Goal: Task Accomplishment & Management: Complete application form

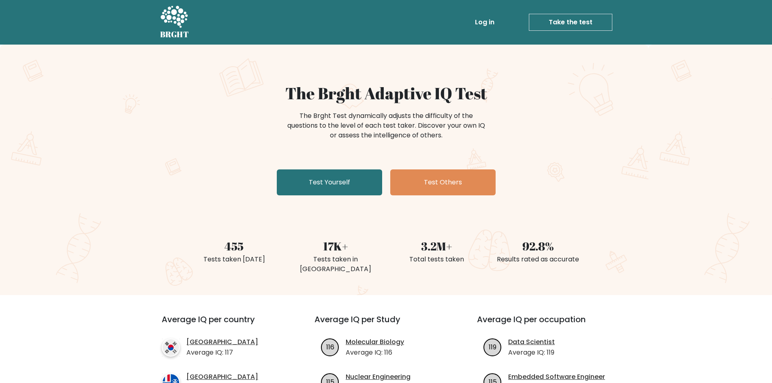
click at [593, 153] on div "The Brght Adaptive IQ Test The Brght Test dynamically adjusts the difficulty of…" at bounding box center [386, 170] width 772 height 251
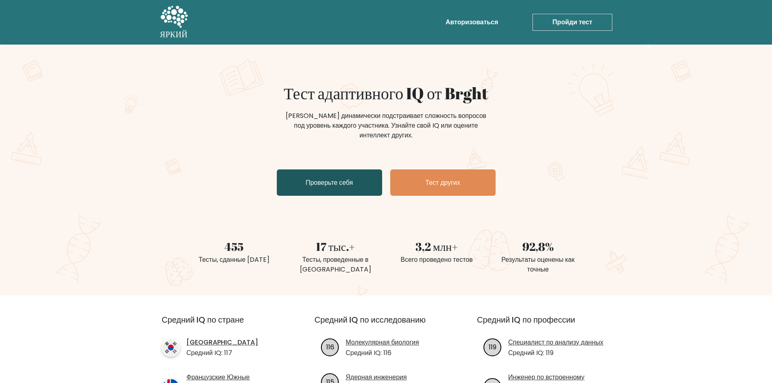
click at [347, 186] on font "Проверьте себя" at bounding box center [329, 182] width 47 height 9
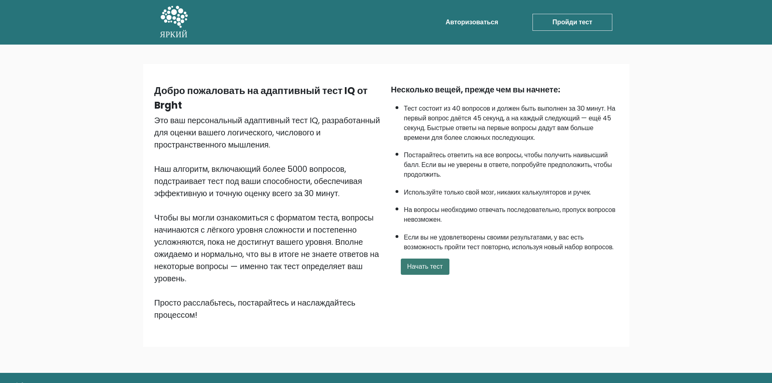
click at [431, 268] on font "Начать тест" at bounding box center [425, 266] width 36 height 9
click at [686, 137] on div "Добро пожаловать на адаптивный тест IQ от Brght Это ваш персональный адаптивный…" at bounding box center [386, 209] width 772 height 328
click at [703, 118] on div "Добро пожаловать на адаптивный тест IQ от Brght Это ваш персональный адаптивный…" at bounding box center [386, 209] width 772 height 328
click at [431, 266] on font "Начать тест" at bounding box center [425, 266] width 36 height 9
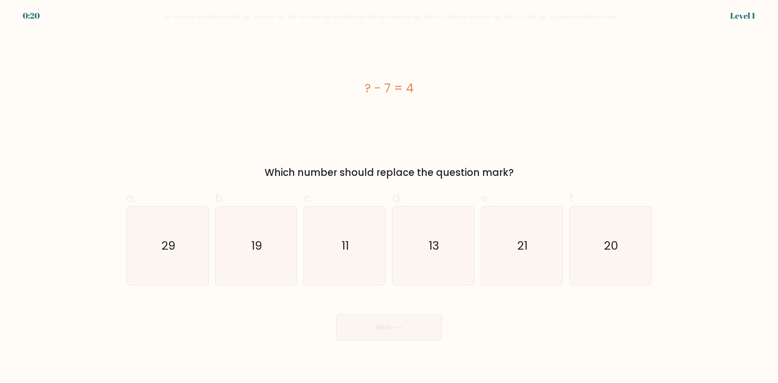
click at [410, 118] on div "? - 7 = 4" at bounding box center [389, 88] width 525 height 115
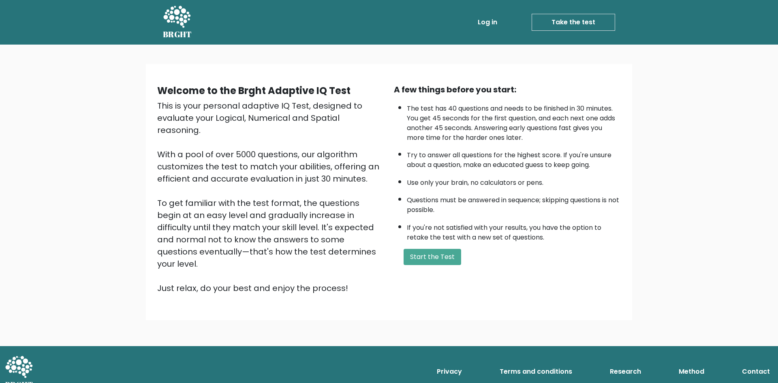
click at [173, 9] on icon at bounding box center [176, 17] width 27 height 22
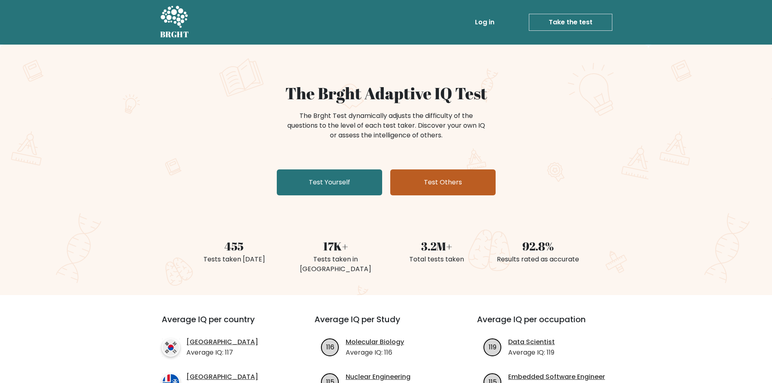
click at [431, 186] on link "Test Others" at bounding box center [442, 182] width 105 height 26
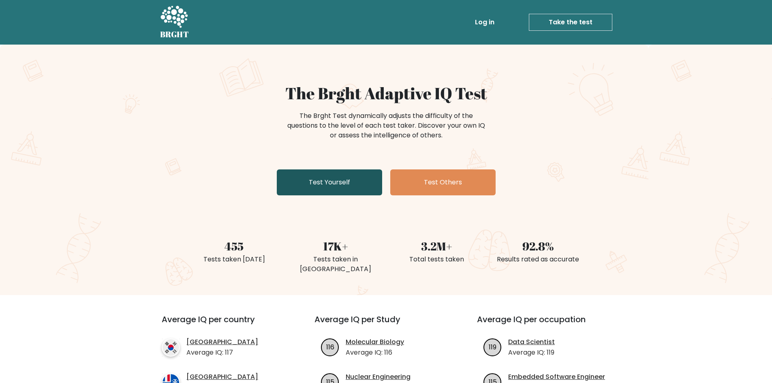
click at [354, 181] on link "Test Yourself" at bounding box center [329, 182] width 105 height 26
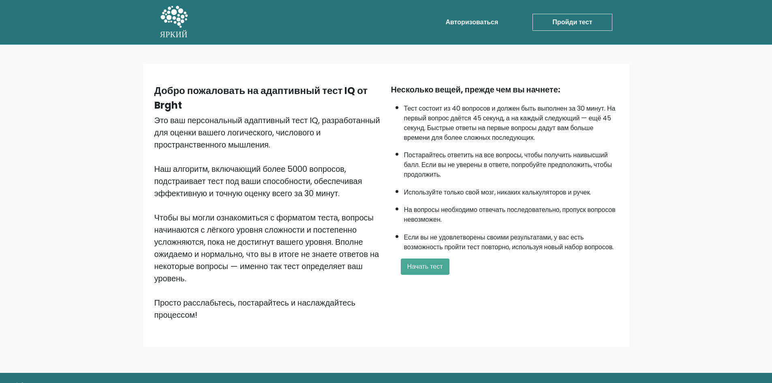
click at [662, 107] on div "Добро пожаловать на адаптивный тест IQ от Brght Это ваш персональный адаптивный…" at bounding box center [386, 209] width 772 height 328
click at [409, 272] on button "Начать тест" at bounding box center [425, 267] width 49 height 16
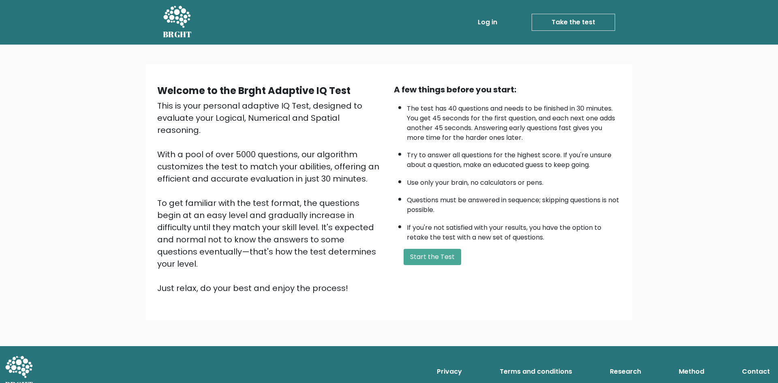
click at [444, 125] on li "The test has 40 questions and needs to be finished in 30 minutes. You get 45 se…" at bounding box center [514, 121] width 214 height 43
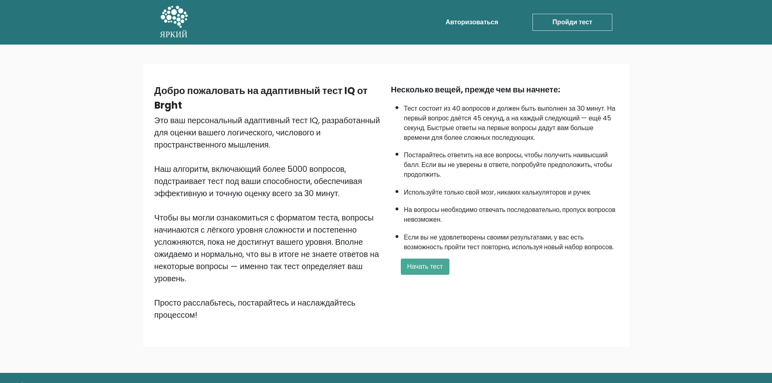
click at [618, 179] on li "Постарайтесь ответить на все вопросы, чтобы получить наивысший балл. Если вы не…" at bounding box center [511, 162] width 214 height 33
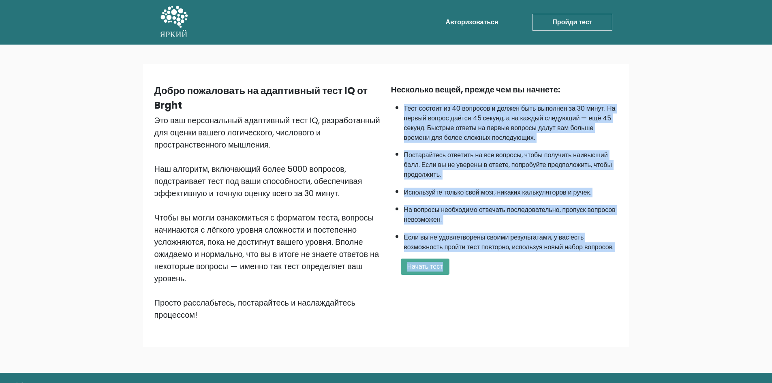
drag, startPoint x: 404, startPoint y: 107, endPoint x: 683, endPoint y: 259, distance: 317.9
click at [683, 259] on div "Добро пожаловать на адаптивный тест IQ от Brght Это ваш персональный адаптивный…" at bounding box center [386, 209] width 772 height 328
click at [673, 180] on div "Добро пожаловать на адаптивный тест IQ от Brght Это ваш персональный адаптивный…" at bounding box center [386, 209] width 772 height 328
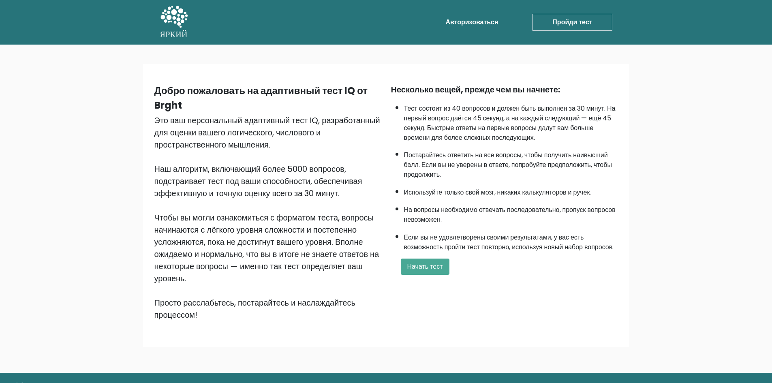
click at [663, 107] on div "Добро пожаловать на адаптивный тест IQ от Brght Это ваш персональный адаптивный…" at bounding box center [386, 209] width 772 height 328
click at [443, 268] on font "Начать тест" at bounding box center [425, 266] width 36 height 9
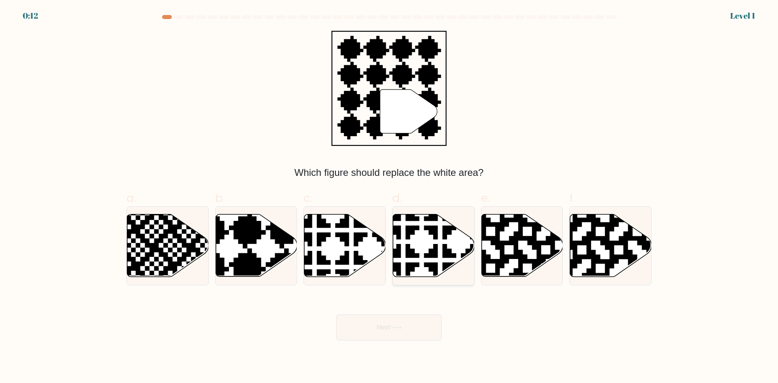
click at [392, 266] on div at bounding box center [433, 245] width 82 height 79
click at [390, 197] on input "d." at bounding box center [389, 194] width 0 height 5
radio input "true"
click at [395, 334] on button "Next" at bounding box center [389, 328] width 105 height 26
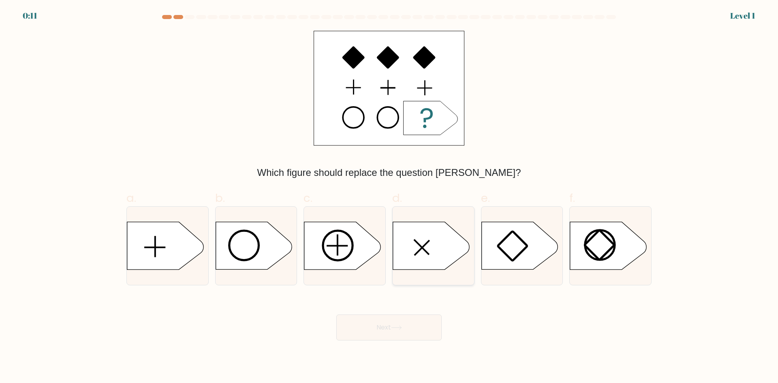
click at [415, 261] on icon at bounding box center [431, 245] width 76 height 47
click at [390, 197] on input "d." at bounding box center [389, 194] width 0 height 5
radio input "true"
click at [406, 330] on button "Next" at bounding box center [389, 328] width 105 height 26
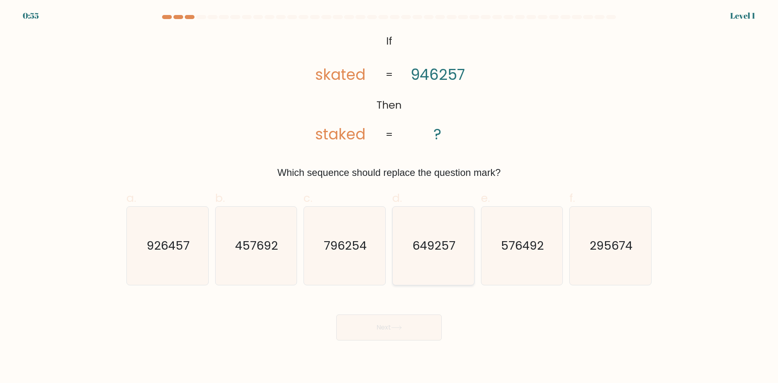
click at [416, 259] on icon "649257" at bounding box center [434, 246] width 78 height 78
click at [390, 197] on input "d. 649257" at bounding box center [389, 194] width 0 height 5
radio input "true"
click at [411, 324] on button "Next" at bounding box center [389, 328] width 105 height 26
click at [408, 264] on icon "370546" at bounding box center [434, 246] width 78 height 78
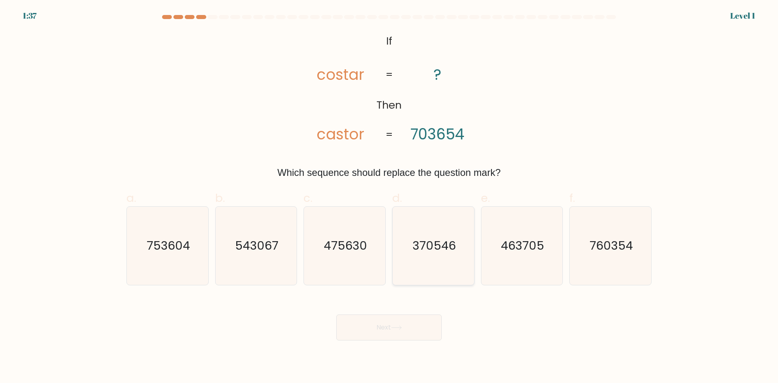
click at [390, 197] on input "d. 370546" at bounding box center [389, 194] width 0 height 5
radio input "true"
click at [403, 324] on button "Next" at bounding box center [389, 328] width 105 height 26
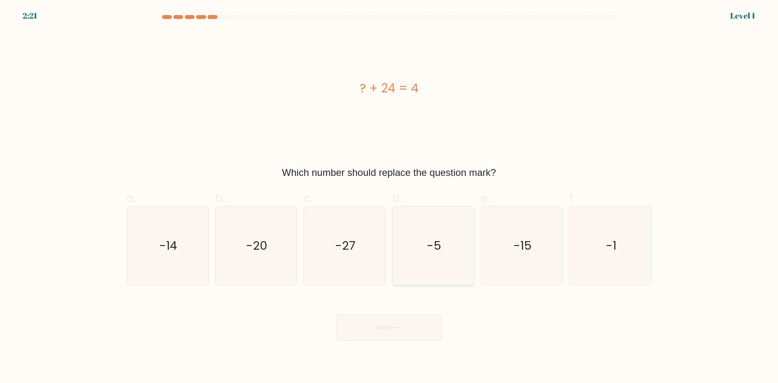
click at [409, 266] on icon "-5" at bounding box center [434, 246] width 78 height 78
click at [390, 197] on input "d. -5" at bounding box center [389, 194] width 0 height 5
radio input "true"
click at [400, 316] on button "Next" at bounding box center [389, 328] width 105 height 26
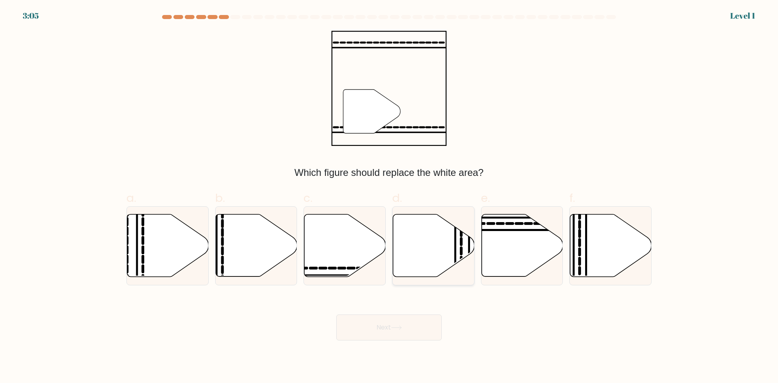
click at [422, 260] on icon at bounding box center [433, 245] width 81 height 62
click at [390, 197] on input "d." at bounding box center [389, 194] width 0 height 5
radio input "true"
click at [412, 321] on button "Next" at bounding box center [389, 328] width 105 height 26
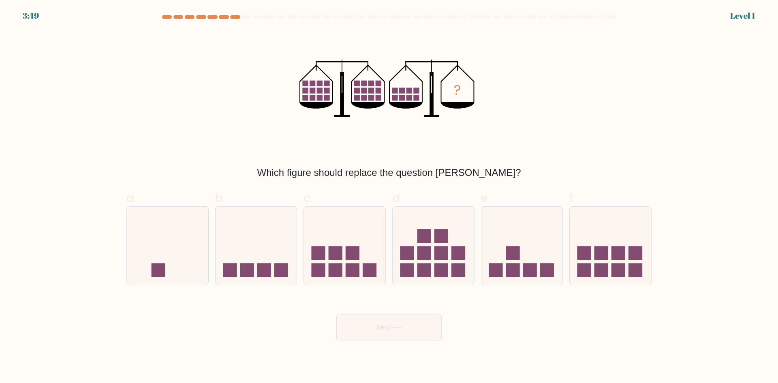
click at [417, 266] on icon at bounding box center [433, 245] width 81 height 67
click at [390, 197] on input "d." at bounding box center [389, 194] width 0 height 5
radio input "true"
click at [408, 330] on button "Next" at bounding box center [389, 328] width 105 height 26
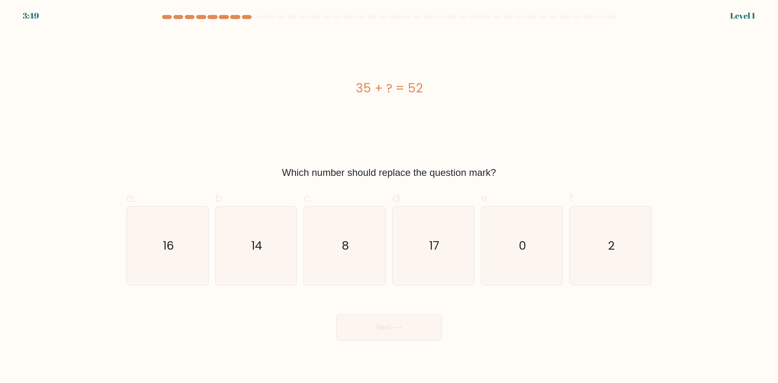
click at [417, 266] on icon "17" at bounding box center [434, 246] width 78 height 78
click at [390, 197] on input "d. 17" at bounding box center [389, 194] width 0 height 5
radio input "true"
drag, startPoint x: 412, startPoint y: 330, endPoint x: 416, endPoint y: 317, distance: 13.5
click at [412, 330] on button "Next" at bounding box center [389, 328] width 105 height 26
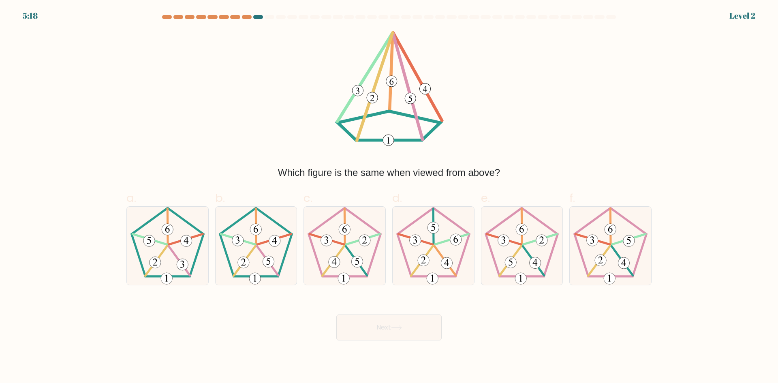
click at [429, 250] on icon at bounding box center [434, 246] width 78 height 78
click at [390, 197] on input "d." at bounding box center [389, 194] width 0 height 5
radio input "true"
drag, startPoint x: 415, startPoint y: 313, endPoint x: 417, endPoint y: 305, distance: 8.9
click at [415, 314] on div "Next" at bounding box center [389, 317] width 535 height 45
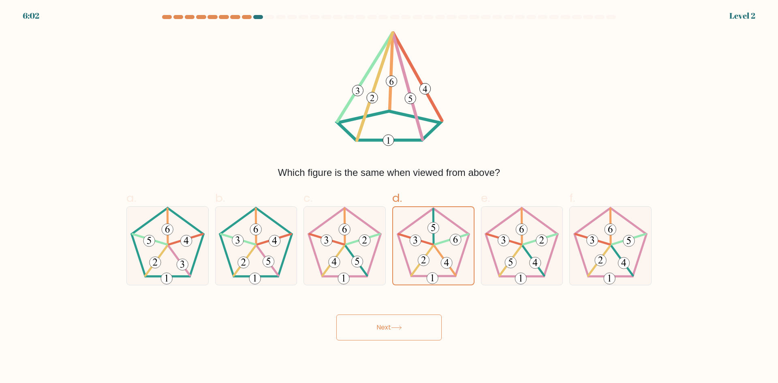
click at [421, 324] on button "Next" at bounding box center [389, 328] width 105 height 26
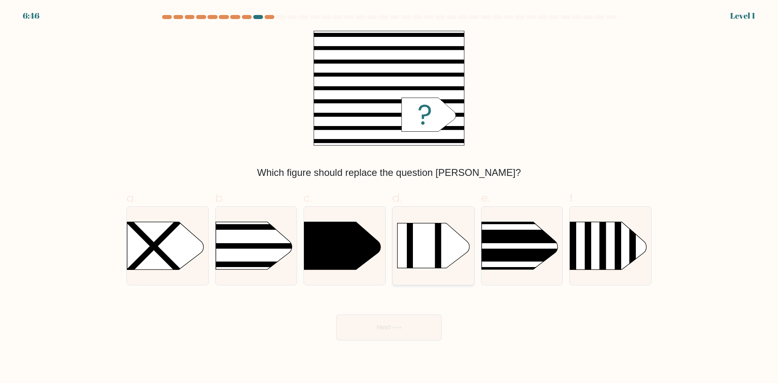
click at [427, 260] on icon at bounding box center [434, 245] width 72 height 45
click at [390, 197] on input "d." at bounding box center [389, 194] width 0 height 5
radio input "true"
click at [413, 330] on button "Next" at bounding box center [389, 328] width 105 height 26
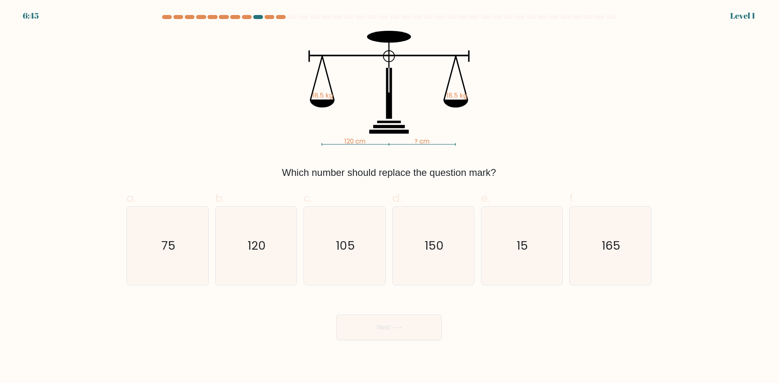
click at [422, 257] on icon "150" at bounding box center [434, 246] width 78 height 78
click at [390, 197] on input "d. 150" at bounding box center [389, 194] width 0 height 5
radio input "true"
click at [409, 328] on button "Next" at bounding box center [389, 328] width 105 height 26
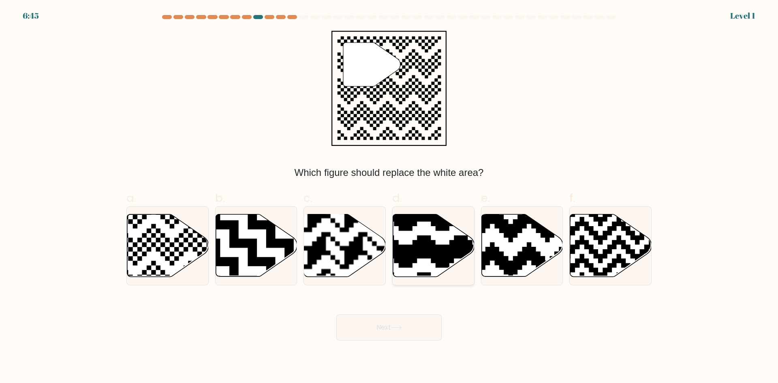
click at [421, 255] on icon at bounding box center [459, 213] width 148 height 148
click at [390, 197] on input "d." at bounding box center [389, 194] width 0 height 5
radio input "true"
click at [408, 320] on button "Next" at bounding box center [389, 328] width 105 height 26
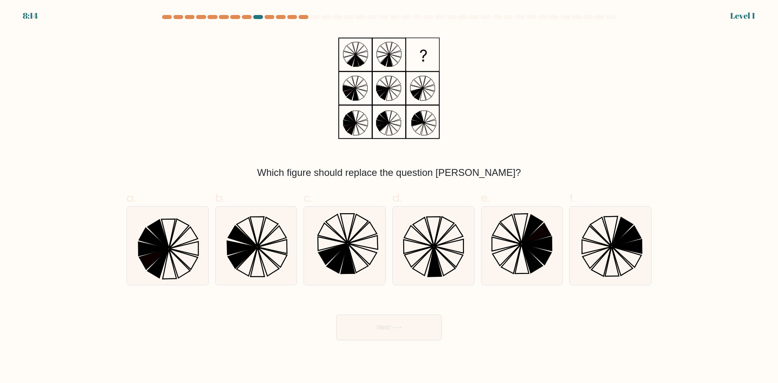
click at [427, 252] on icon at bounding box center [419, 257] width 29 height 21
click at [390, 197] on input "d." at bounding box center [389, 194] width 0 height 5
radio input "true"
click at [416, 331] on button "Next" at bounding box center [389, 328] width 105 height 26
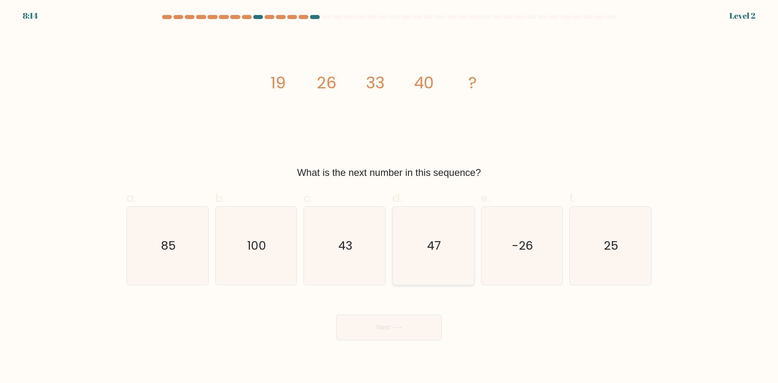
click at [433, 254] on icon "47" at bounding box center [434, 246] width 78 height 78
click at [390, 197] on input "d. 47" at bounding box center [389, 194] width 0 height 5
radio input "true"
click at [419, 332] on button "Next" at bounding box center [389, 328] width 105 height 26
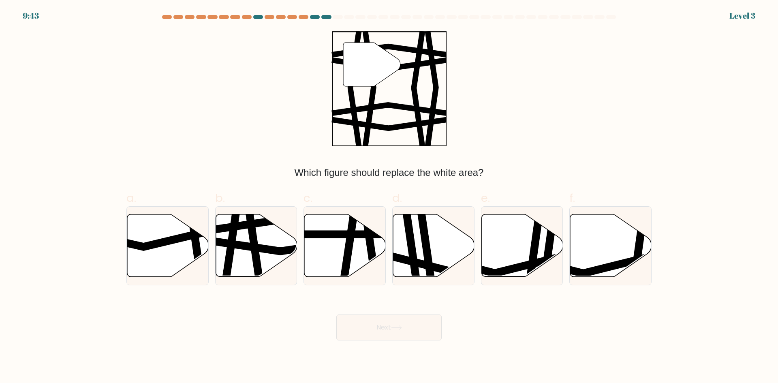
drag, startPoint x: 420, startPoint y: 332, endPoint x: 422, endPoint y: 296, distance: 35.3
click at [433, 261] on icon at bounding box center [433, 245] width 81 height 62
click at [390, 197] on input "d." at bounding box center [389, 194] width 0 height 5
radio input "true"
click at [414, 332] on button "Next" at bounding box center [389, 328] width 105 height 26
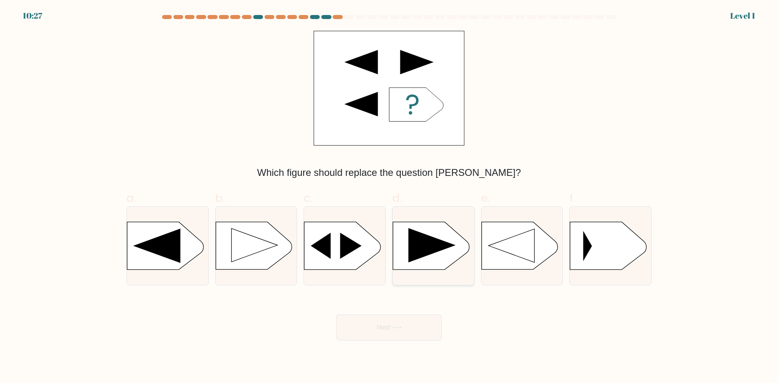
click at [429, 259] on rect at bounding box center [393, 222] width 212 height 161
click at [390, 197] on input "d." at bounding box center [389, 194] width 0 height 5
radio input "true"
click at [417, 328] on button "Next" at bounding box center [389, 328] width 105 height 26
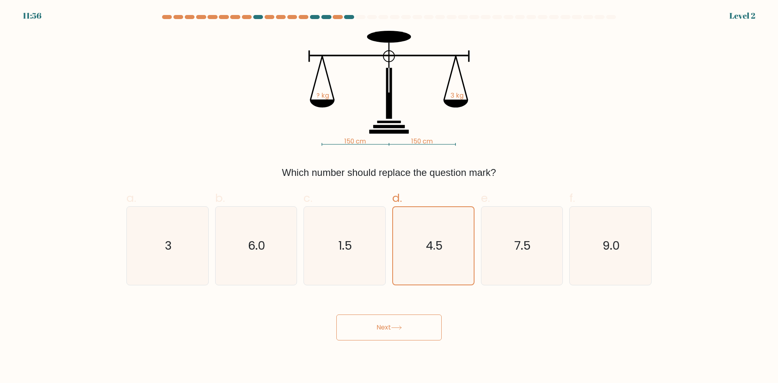
click at [416, 328] on button "Next" at bounding box center [389, 328] width 105 height 26
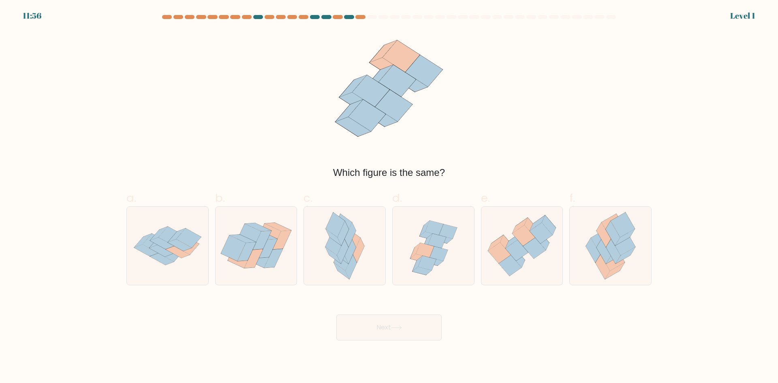
click at [429, 257] on icon at bounding box center [425, 250] width 18 height 15
click at [390, 197] on input "d." at bounding box center [389, 194] width 0 height 5
radio input "true"
click at [419, 321] on button "Next" at bounding box center [389, 328] width 105 height 26
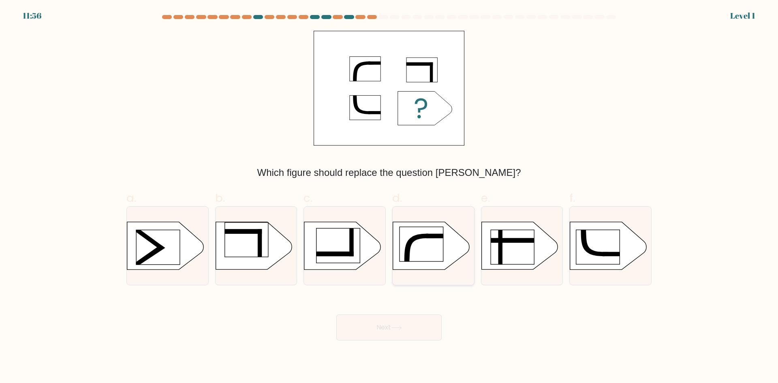
click at [437, 260] on rect at bounding box center [421, 244] width 43 height 34
click at [390, 197] on input "d." at bounding box center [389, 194] width 0 height 5
radio input "true"
click at [418, 328] on button "Next" at bounding box center [389, 328] width 105 height 26
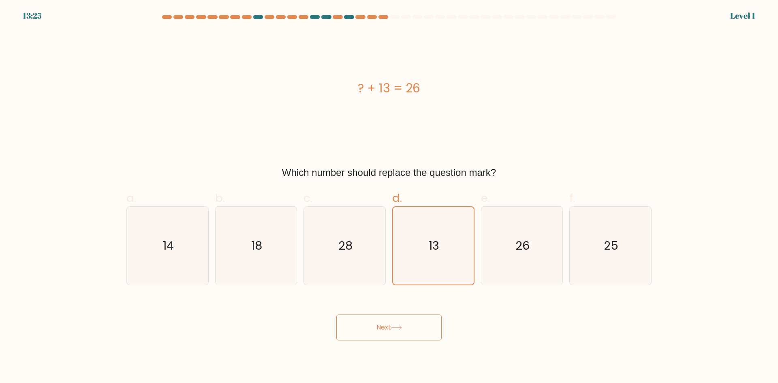
click at [413, 328] on button "Next" at bounding box center [389, 328] width 105 height 26
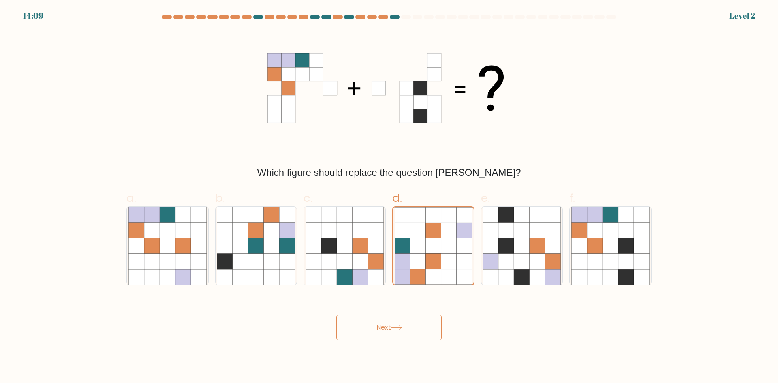
click at [403, 337] on button "Next" at bounding box center [389, 328] width 105 height 26
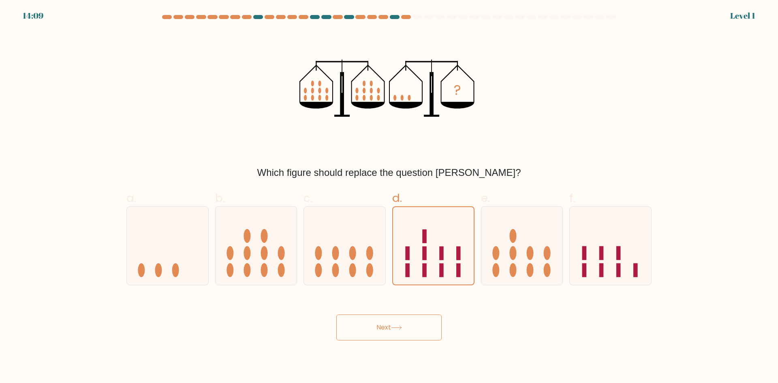
click at [405, 322] on button "Next" at bounding box center [389, 328] width 105 height 26
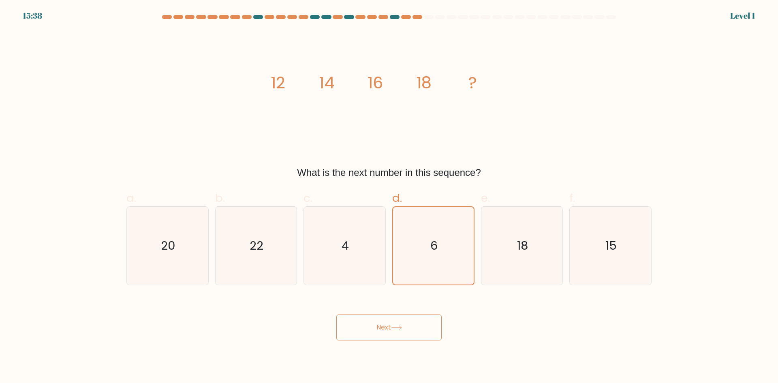
click at [407, 324] on button "Next" at bounding box center [389, 328] width 105 height 26
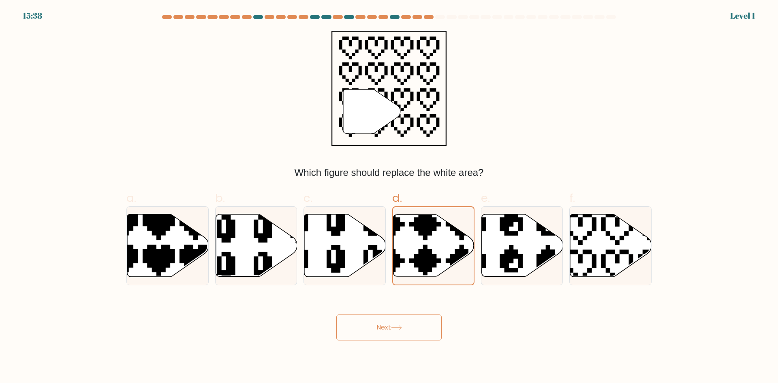
click at [408, 321] on button "Next" at bounding box center [389, 328] width 105 height 26
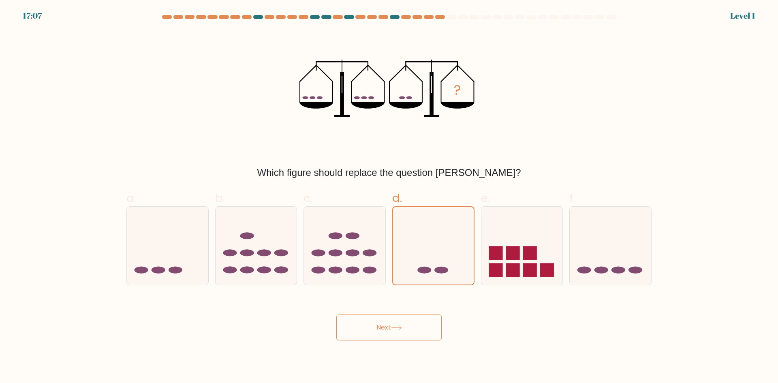
click at [399, 331] on button "Next" at bounding box center [389, 328] width 105 height 26
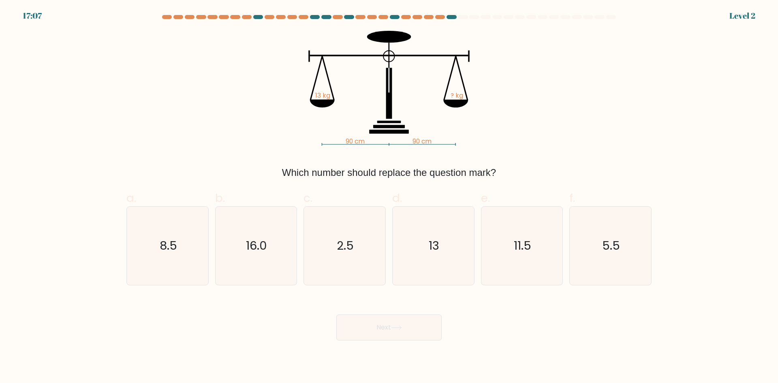
click at [420, 262] on icon "13" at bounding box center [434, 246] width 78 height 78
click at [390, 197] on input "d. 13" at bounding box center [389, 194] width 0 height 5
radio input "true"
click at [403, 334] on button "Next" at bounding box center [389, 328] width 105 height 26
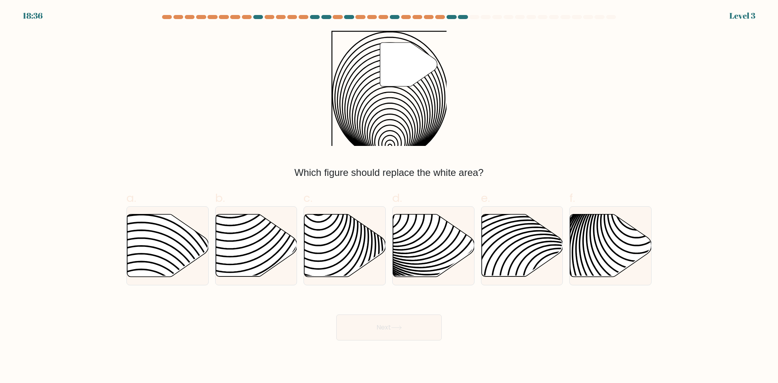
click at [416, 264] on icon at bounding box center [460, 214] width 164 height 164
click at [390, 197] on input "d." at bounding box center [389, 194] width 0 height 5
radio input "true"
click at [400, 338] on button "Next" at bounding box center [389, 328] width 105 height 26
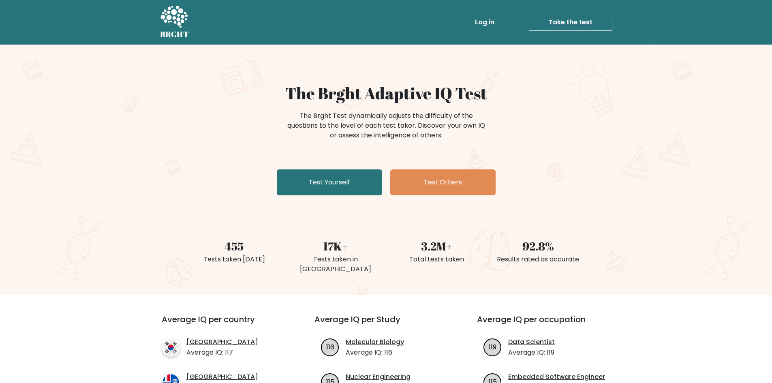
click at [665, 135] on div "The Brght Adaptive IQ Test The Brght Test dynamically adjusts the difficulty of…" at bounding box center [386, 170] width 772 height 251
click at [360, 191] on link "Test Yourself" at bounding box center [329, 182] width 105 height 26
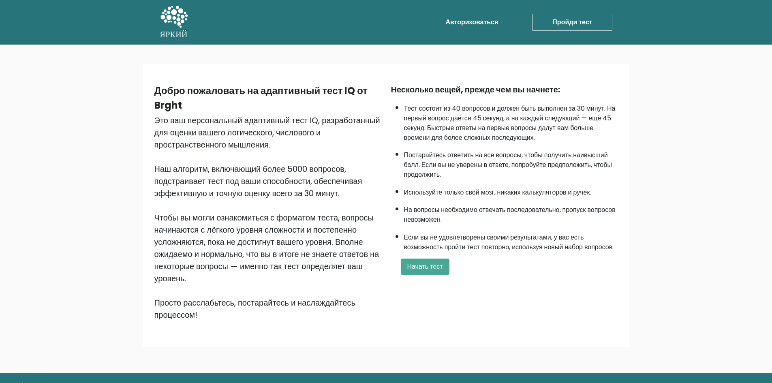
click at [715, 150] on div "Добро пожаловать на адаптивный тест IQ от Brght Это ваш персональный адаптивный…" at bounding box center [386, 209] width 772 height 328
click at [438, 268] on font "Начать тест" at bounding box center [425, 266] width 36 height 9
